Goal: Task Accomplishment & Management: Use online tool/utility

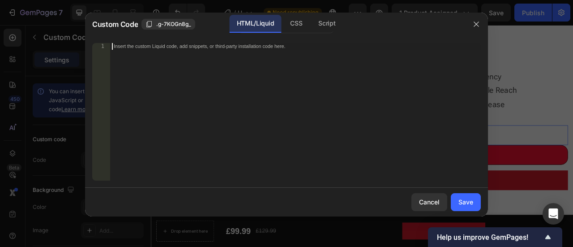
scroll to position [90, 0]
click at [249, 55] on div "Insert the custom Liquid code, add snippets, or third-party installation code h…" at bounding box center [295, 118] width 371 height 151
paste textarea "<div class="elsklip-coupon-box"></div>"
type textarea "<div class="elsklip-coupon-box"></div>"
click at [462, 199] on div "Save" at bounding box center [466, 201] width 15 height 9
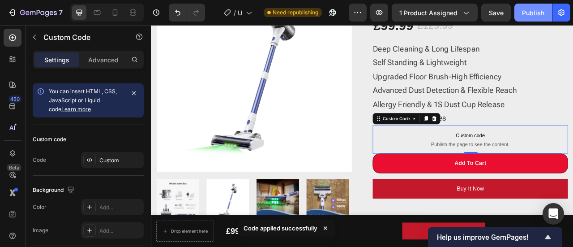
click at [542, 12] on div "Publish" at bounding box center [533, 12] width 22 height 9
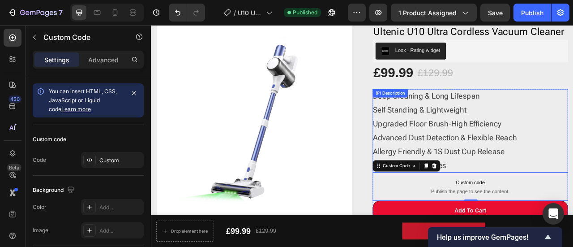
scroll to position [0, 0]
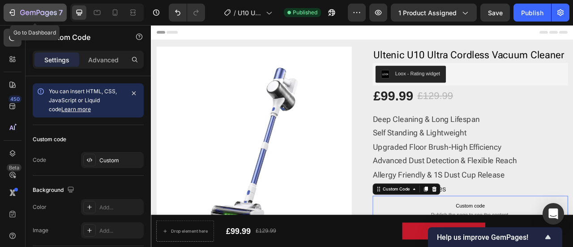
click at [29, 15] on icon "button" at bounding box center [38, 13] width 37 height 8
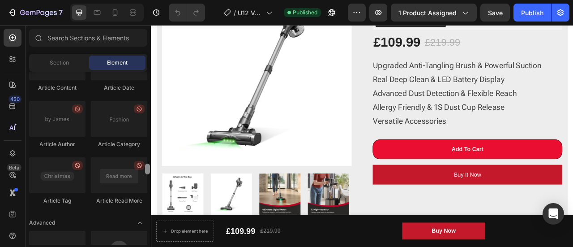
scroll to position [2541, 0]
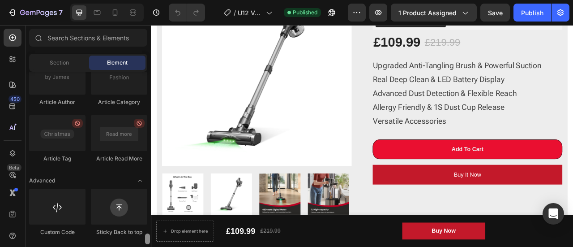
drag, startPoint x: 149, startPoint y: 192, endPoint x: 140, endPoint y: 241, distance: 49.7
click at [140, 241] on div "Layout Row Row Row Row Text Heading Text Block Button Button Button Media Image…" at bounding box center [88, 158] width 125 height 173
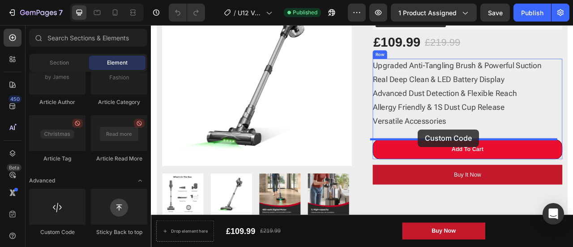
drag, startPoint x: 195, startPoint y: 234, endPoint x: 490, endPoint y: 158, distance: 304.9
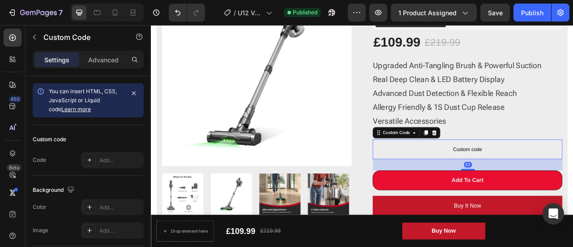
click at [556, 180] on span "Custom code" at bounding box center [553, 182] width 241 height 11
click at [548, 184] on span "Custom code" at bounding box center [553, 182] width 241 height 11
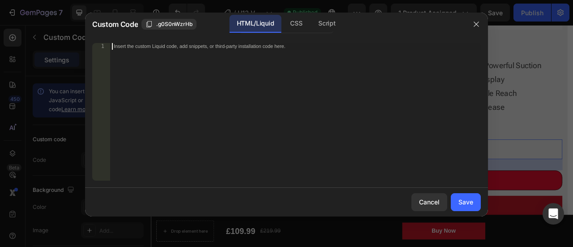
click at [304, 49] on div "Insert the custom Liquid code, add snippets, or third-party installation code h…" at bounding box center [295, 118] width 371 height 151
paste textarea "<div class="elsklip-coupon-box"></div>"
type textarea "<div class="elsklip-coupon-box"></div>"
click at [464, 192] on div "Cancel Save" at bounding box center [286, 202] width 403 height 29
click at [461, 200] on div "Save" at bounding box center [466, 201] width 15 height 9
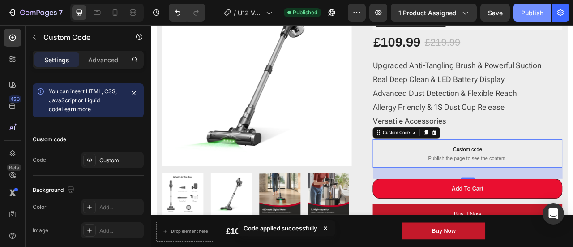
click at [541, 13] on div "Publish" at bounding box center [532, 12] width 22 height 9
click at [535, 190] on span "Publish the page to see the content." at bounding box center [553, 194] width 241 height 9
click at [548, 182] on span "Custom code" at bounding box center [553, 182] width 241 height 11
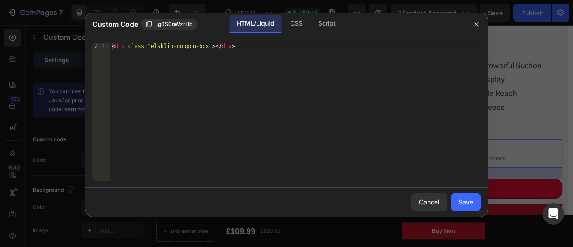
type textarea "<div class="elsklip-coupon-box"></div>"
click at [314, 89] on div "< div class = "elsklip-coupon-box" > </ div >" at bounding box center [295, 118] width 371 height 151
click at [290, 25] on div "CSS" at bounding box center [296, 24] width 26 height 18
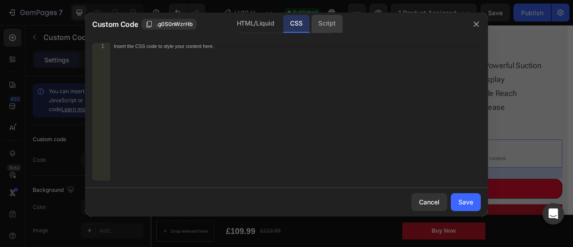
click at [321, 27] on div "Script" at bounding box center [326, 24] width 31 height 18
click at [303, 45] on div "Insert the Javascript code to add interaction and animation to your content her…" at bounding box center [277, 46] width 326 height 6
click at [299, 24] on div "CSS" at bounding box center [296, 24] width 26 height 18
click at [396, 56] on div "Insert the CSS code to style your content here." at bounding box center [295, 118] width 371 height 151
click at [247, 21] on div "HTML/Liquid" at bounding box center [256, 24] width 52 height 18
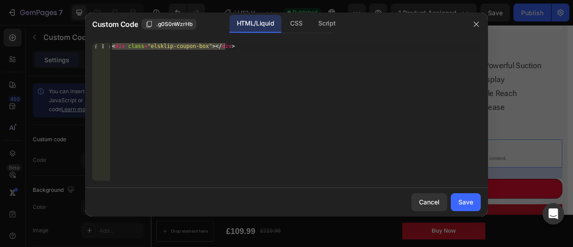
type textarea "<div class="elsklip-coupon-box"></div>"
click at [363, 67] on div "< div class = "elsklip-coupon-box" > </ div >" at bounding box center [295, 111] width 371 height 137
click at [473, 24] on icon "button" at bounding box center [476, 24] width 7 height 7
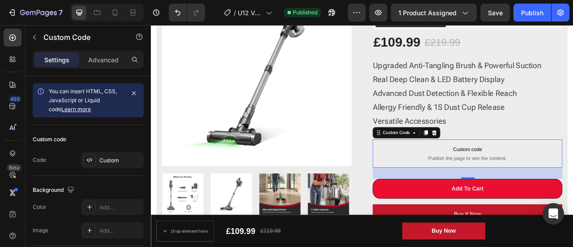
click at [524, 187] on span "Custom code" at bounding box center [553, 182] width 241 height 11
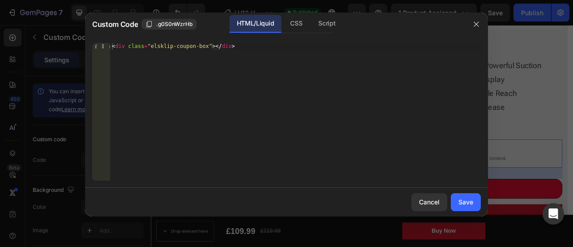
type textarea "<div class="elsklip-coupon-box"></div>"
click at [189, 47] on div "< div class = "elsklip-coupon-box" > </ div >" at bounding box center [295, 118] width 371 height 151
click at [248, 49] on div "< div class = "elsklip-coupon-box" > </ div >" at bounding box center [295, 118] width 371 height 151
click at [470, 206] on div "Save" at bounding box center [466, 201] width 15 height 9
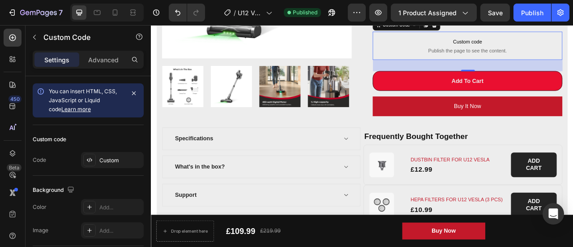
scroll to position [269, 0]
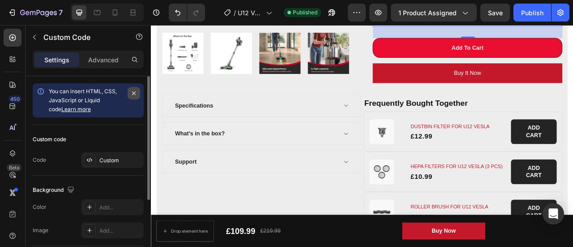
click at [132, 90] on icon "button" at bounding box center [133, 93] width 7 height 7
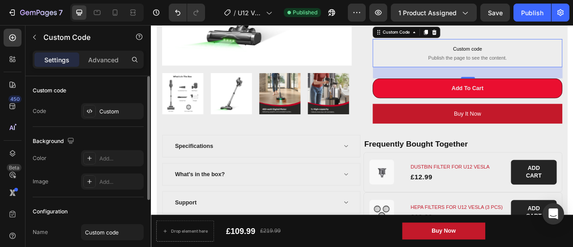
scroll to position [179, 0]
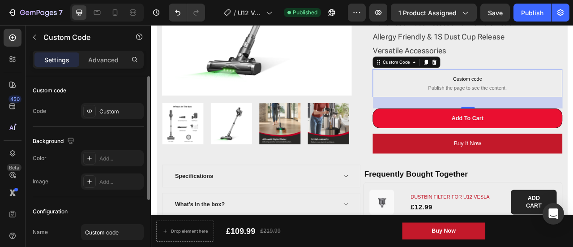
click at [550, 101] on span "Publish the page to see the content." at bounding box center [553, 104] width 241 height 9
click at [550, 95] on span "Custom code" at bounding box center [553, 93] width 241 height 11
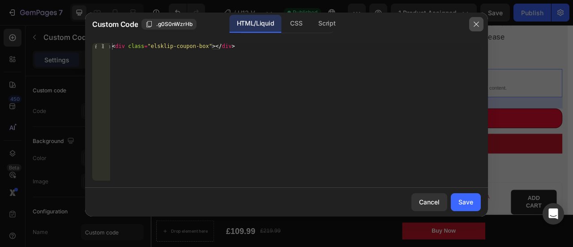
click at [474, 27] on icon "button" at bounding box center [476, 24] width 7 height 7
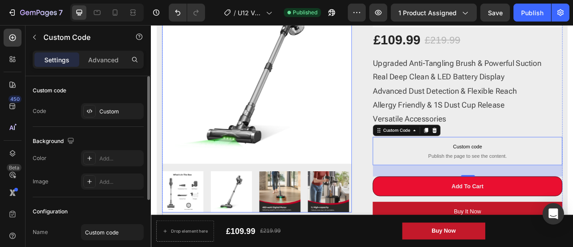
scroll to position [90, 0]
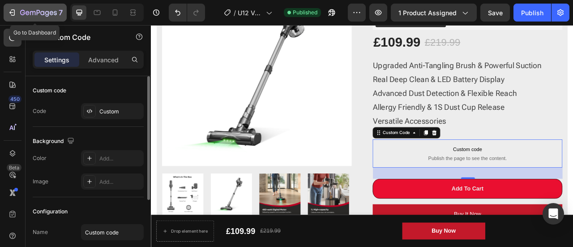
click at [10, 12] on icon "button" at bounding box center [11, 12] width 4 height 3
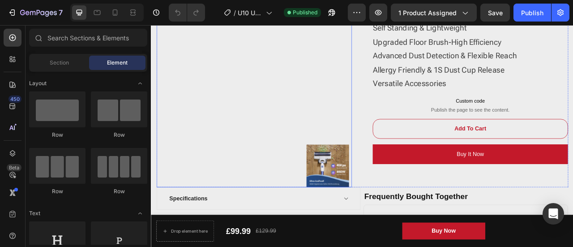
scroll to position [134, 0]
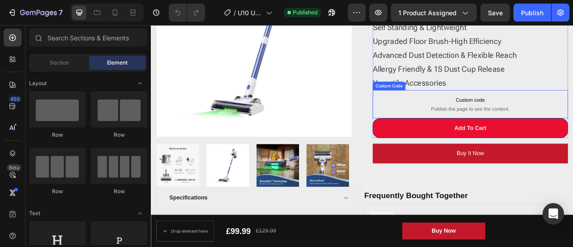
click at [537, 129] on span "Publish the page to see the content." at bounding box center [557, 131] width 249 height 9
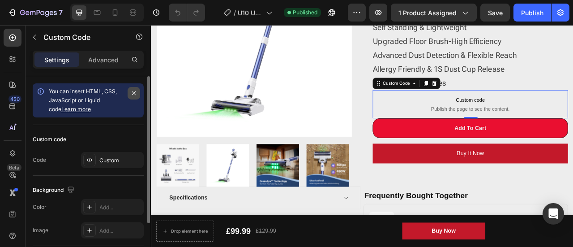
click at [137, 93] on icon "button" at bounding box center [133, 93] width 7 height 7
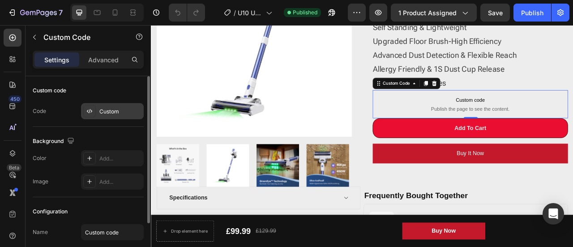
click at [99, 115] on div "Custom" at bounding box center [112, 111] width 63 height 16
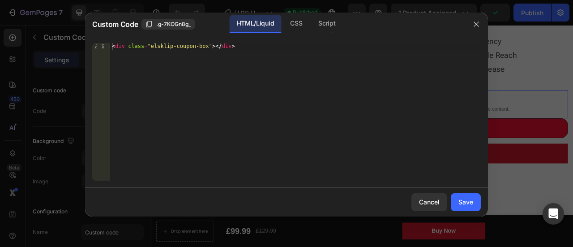
type textarea "<div class="elsklip-coupon-box"></div>"
drag, startPoint x: 239, startPoint y: 53, endPoint x: 81, endPoint y: 57, distance: 158.6
click at [81, 57] on div "Custom Code .g-7KOGn8g_ HTML/Liquid CSS Script <div class="elsklip-coupon-box">…" at bounding box center [286, 123] width 573 height 247
drag, startPoint x: 192, startPoint y: 42, endPoint x: 86, endPoint y: 43, distance: 105.7
click at [86, 43] on div "<div class="elsklip-coupon-box"></div> 1 < div class = "elsklip-coupon-box" > <…" at bounding box center [286, 112] width 403 height 152
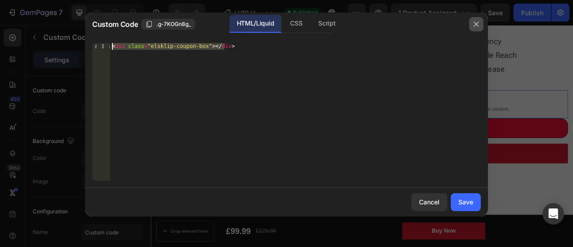
click at [479, 24] on icon "button" at bounding box center [476, 24] width 7 height 7
